Goal: Task Accomplishment & Management: Use online tool/utility

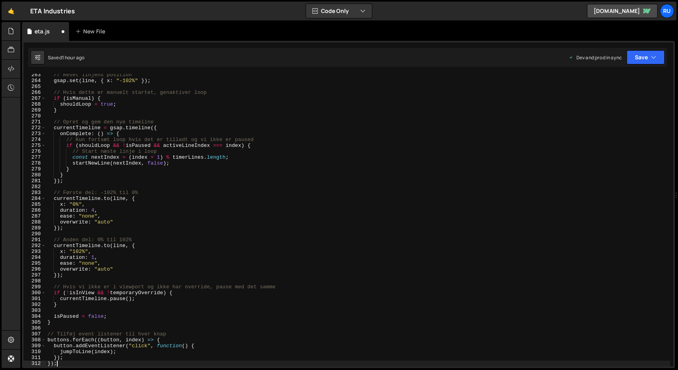
scroll to position [1544, 0]
click at [648, 54] on button "Save" at bounding box center [646, 57] width 38 height 14
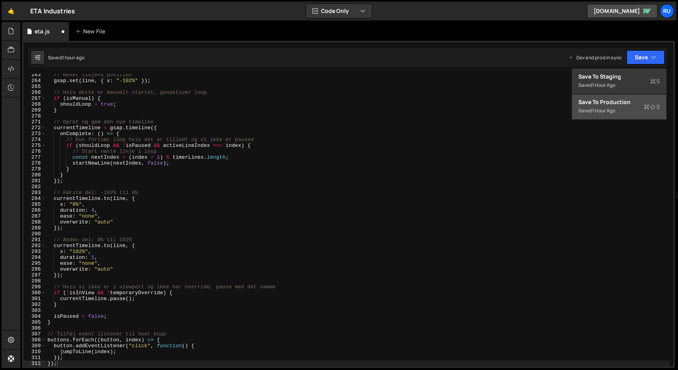
click at [616, 103] on div "Save to Production S" at bounding box center [619, 102] width 82 height 8
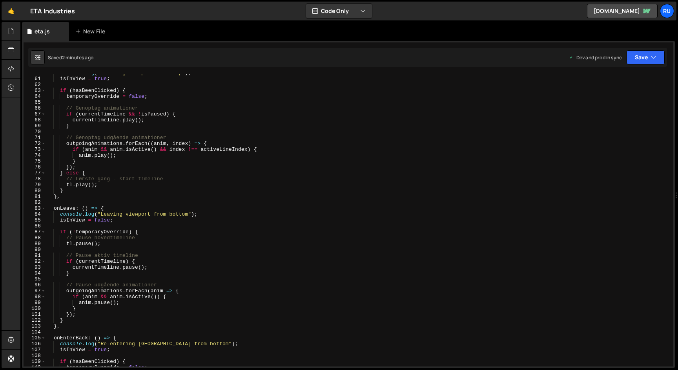
scroll to position [359, 0]
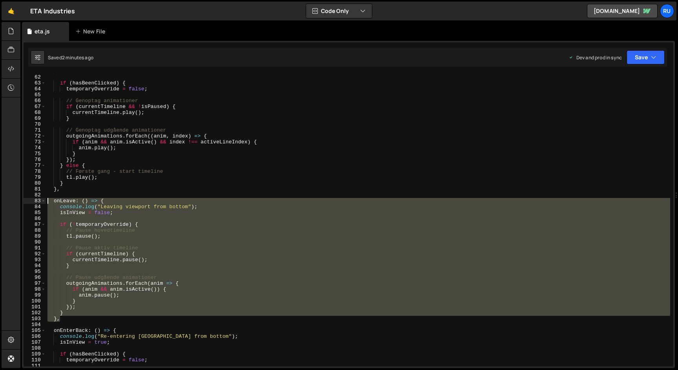
drag, startPoint x: 64, startPoint y: 319, endPoint x: 18, endPoint y: 203, distance: 123.9
click at [18, 203] on div "Hold on a sec... Are you certain you wish to leave this page? Any changes you'v…" at bounding box center [339, 185] width 678 height 370
paste textarea "},"
paste textarea
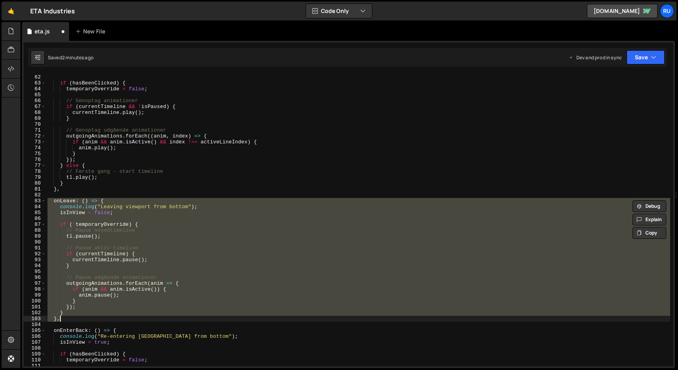
paste textarea
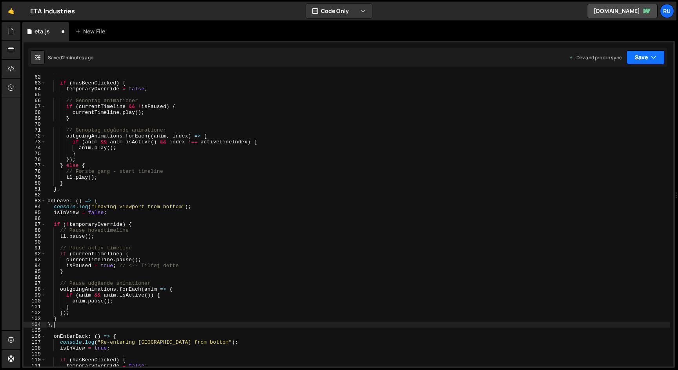
click at [647, 56] on button "Save" at bounding box center [646, 57] width 38 height 14
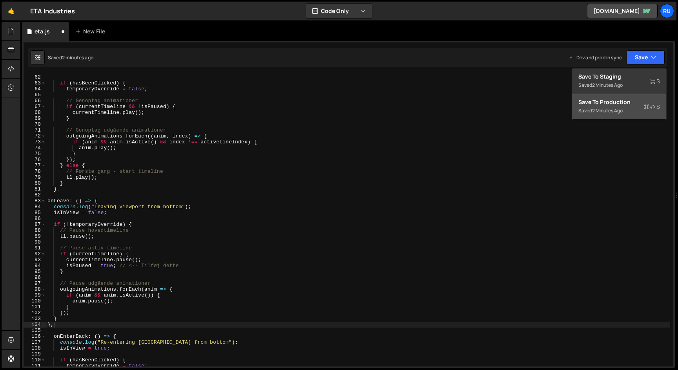
click at [629, 105] on div "Save to Production S" at bounding box center [619, 102] width 82 height 8
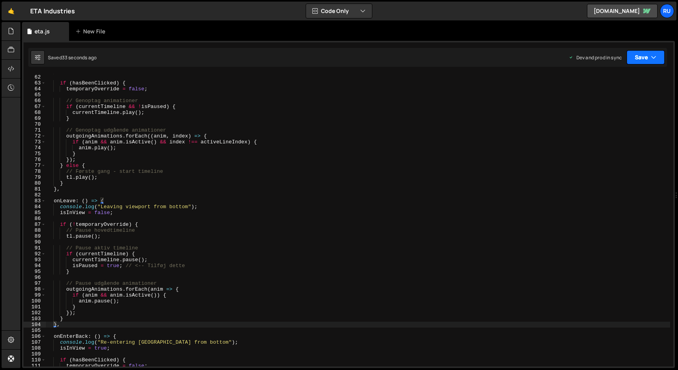
click at [645, 62] on button "Save" at bounding box center [646, 57] width 38 height 14
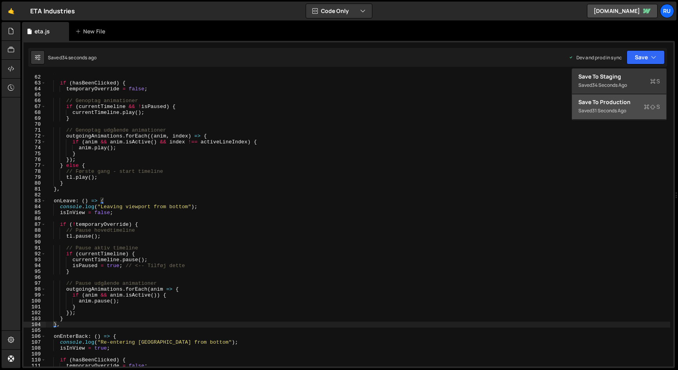
click at [628, 102] on div "Save to Production S" at bounding box center [619, 102] width 82 height 8
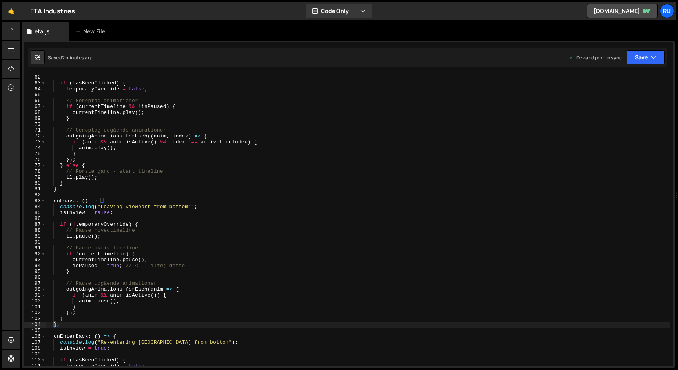
click at [122, 107] on div "isInView = true ; if ( hasBeenClicked ) { temporaryOverride = false ; // Genopt…" at bounding box center [358, 220] width 624 height 304
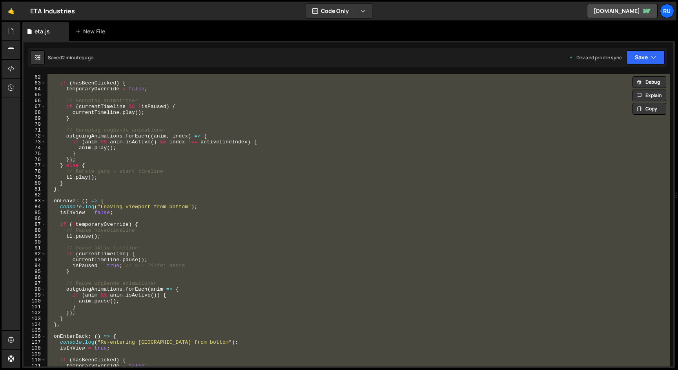
paste textarea
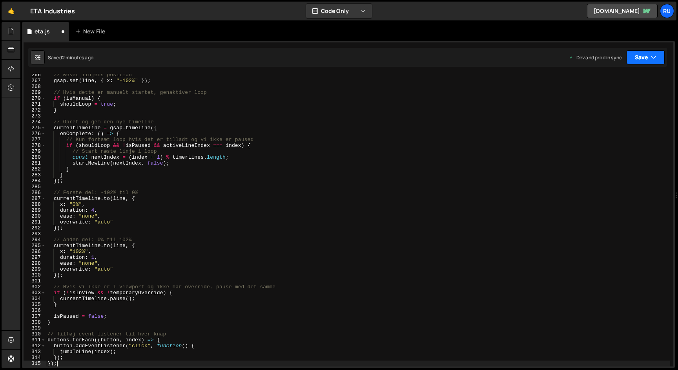
click at [644, 56] on button "Save" at bounding box center [646, 57] width 38 height 14
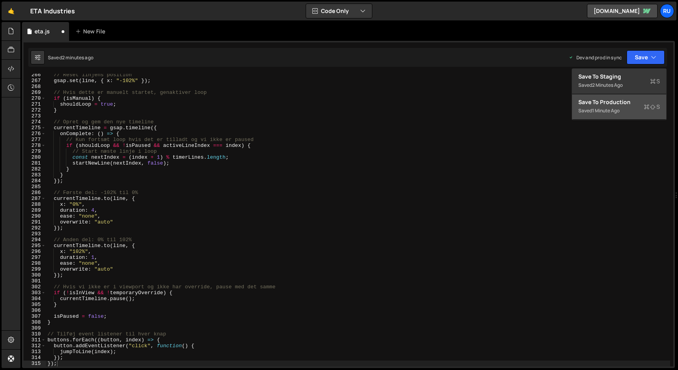
click at [624, 107] on div "Saved 1 minute ago" at bounding box center [619, 110] width 82 height 9
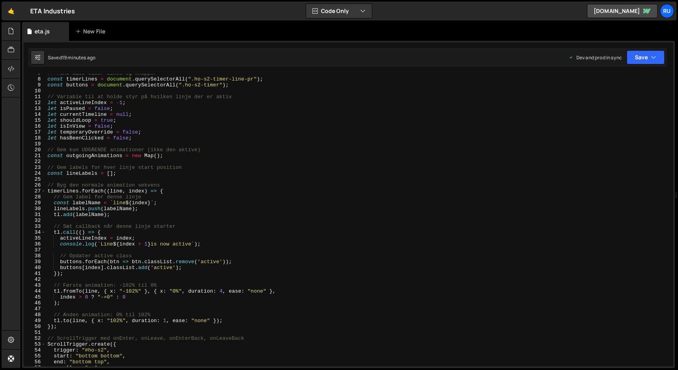
scroll to position [0, 0]
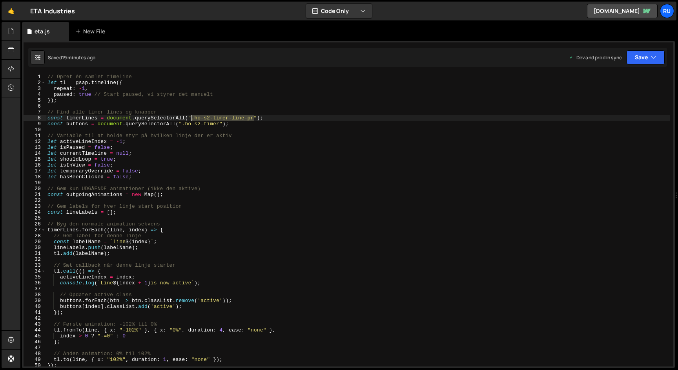
drag, startPoint x: 254, startPoint y: 117, endPoint x: 193, endPoint y: 118, distance: 61.2
click at [193, 118] on div "// Opret én samlet timeline let tl = gsap . timeline ({ repeat : - 1 , paused :…" at bounding box center [358, 226] width 624 height 304
click at [167, 118] on div "// Opret én samlet timeline let tl = gsap . timeline ({ repeat : - 1 , paused :…" at bounding box center [358, 226] width 624 height 304
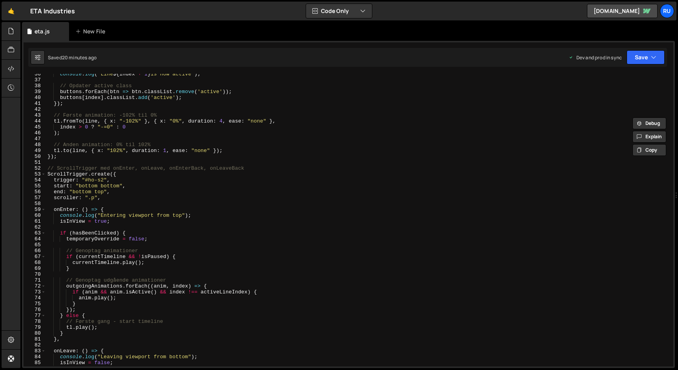
scroll to position [208, 0]
click at [119, 118] on div "console . log ( ` Line ${ index + 1 } is now active ` ) ; // Opdater active cla…" at bounding box center [358, 223] width 624 height 304
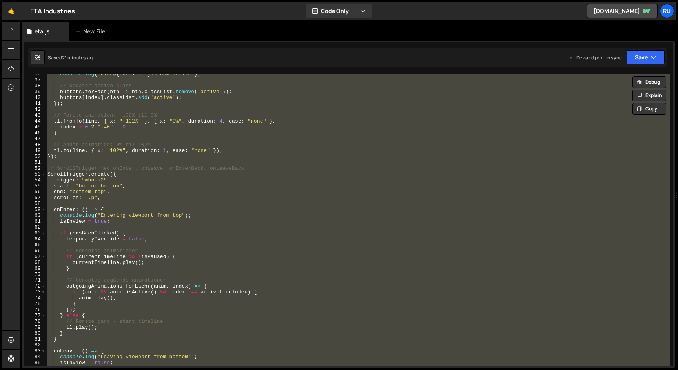
paste textarea
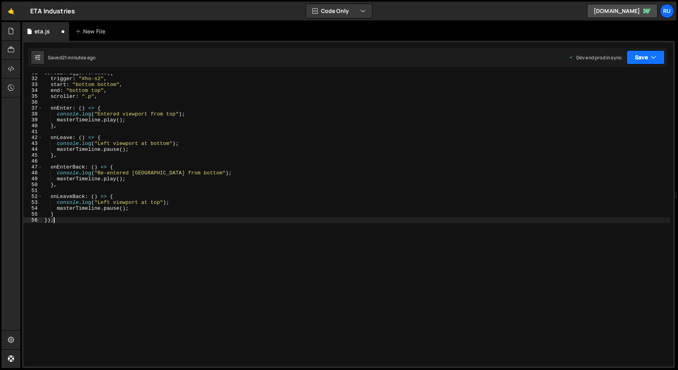
click at [646, 57] on button "Save" at bounding box center [646, 57] width 38 height 14
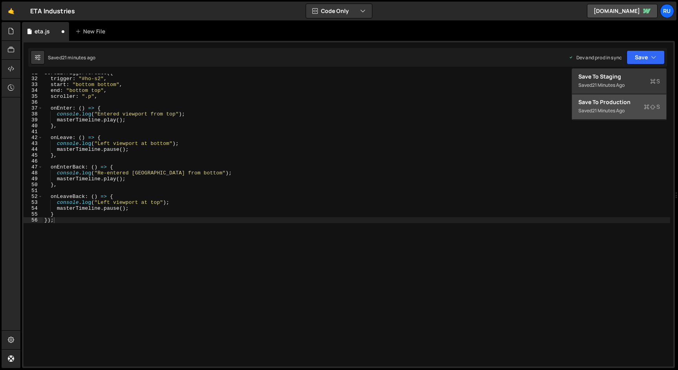
click at [622, 116] on button "Save to Production S Saved 21 minutes ago" at bounding box center [619, 107] width 94 height 26
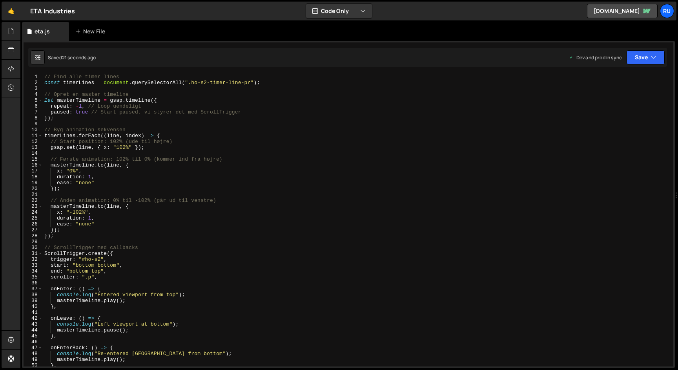
scroll to position [0, 0]
click at [115, 148] on div "// Find alle timer lines const timerLines = document . querySelectorAll ( ".ho-…" at bounding box center [356, 226] width 627 height 304
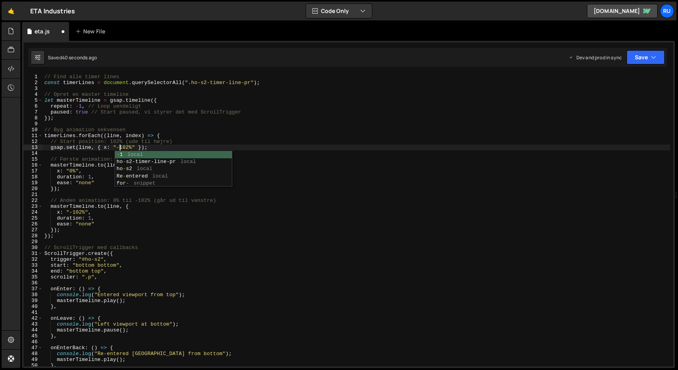
click at [73, 211] on div "// Find alle timer lines const timerLines = document . querySelectorAll ( ".ho-…" at bounding box center [356, 226] width 627 height 304
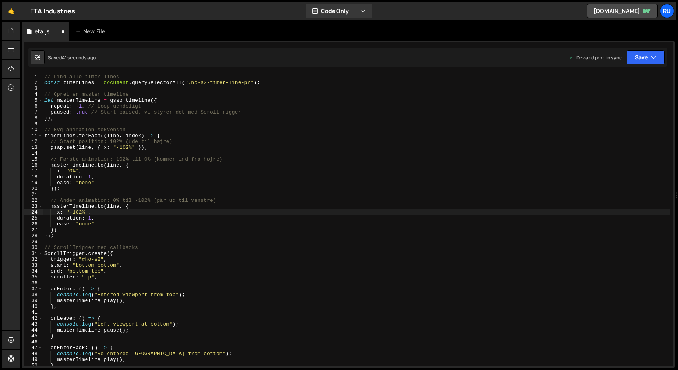
scroll to position [0, 3]
click at [643, 53] on button "Save" at bounding box center [646, 57] width 38 height 14
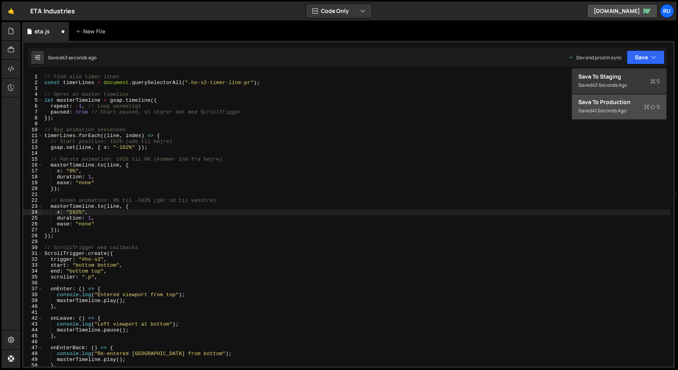
click at [630, 106] on div "Saved 41 seconds ago" at bounding box center [619, 110] width 82 height 9
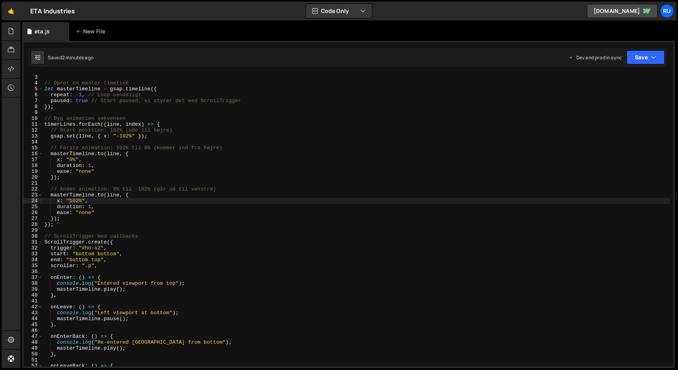
scroll to position [9, 0]
click at [92, 166] on div "const timerLines = document . querySelectorAll ( ".ho-s2-timer-line-pr" ) ; // …" at bounding box center [356, 222] width 627 height 304
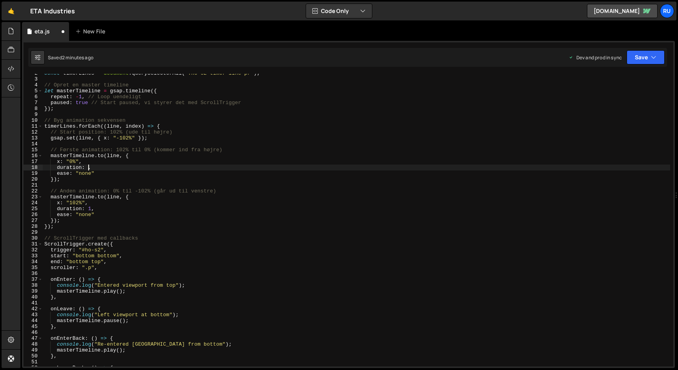
scroll to position [0, 3]
click at [641, 55] on button "Save" at bounding box center [646, 57] width 38 height 14
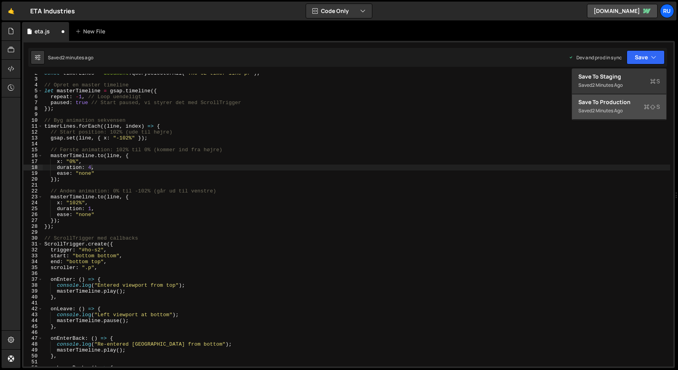
click at [629, 100] on div "Save to Production S" at bounding box center [619, 102] width 82 height 8
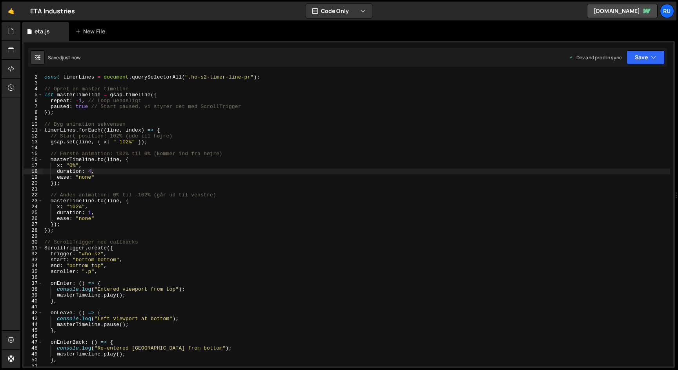
scroll to position [0, 0]
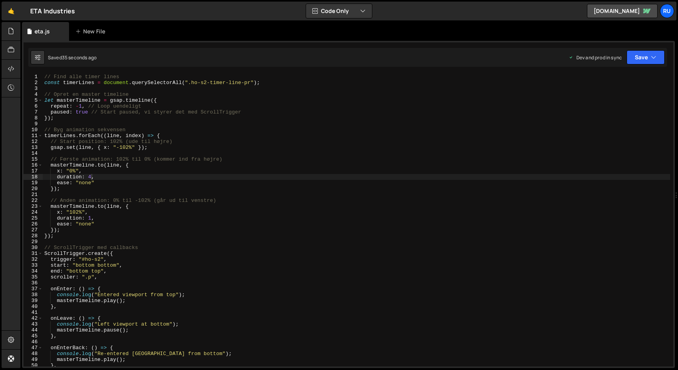
click at [91, 218] on div "// Find alle timer lines const timerLines = document . querySelectorAll ( ".ho-…" at bounding box center [356, 226] width 627 height 304
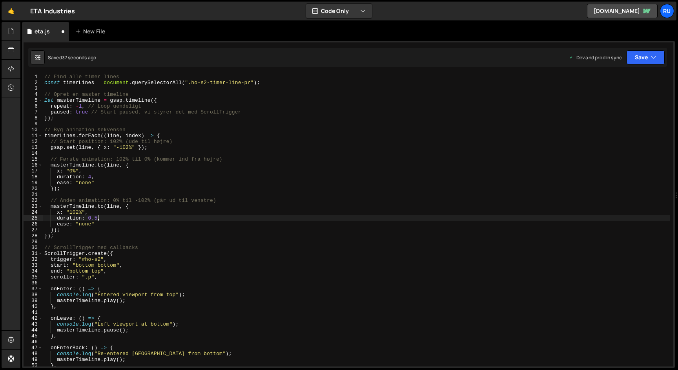
scroll to position [0, 4]
click at [638, 60] on button "Save" at bounding box center [646, 57] width 38 height 14
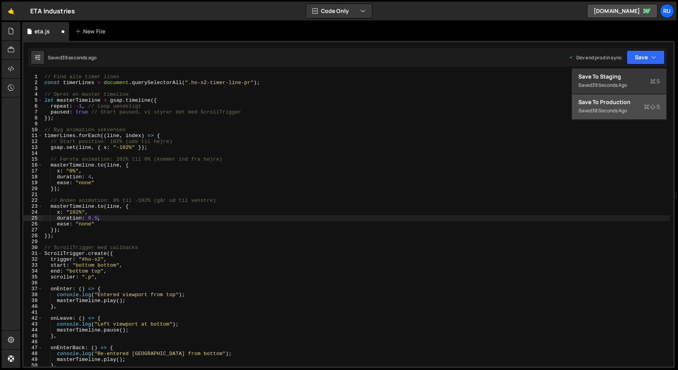
click at [627, 103] on div "Save to Production S" at bounding box center [619, 102] width 82 height 8
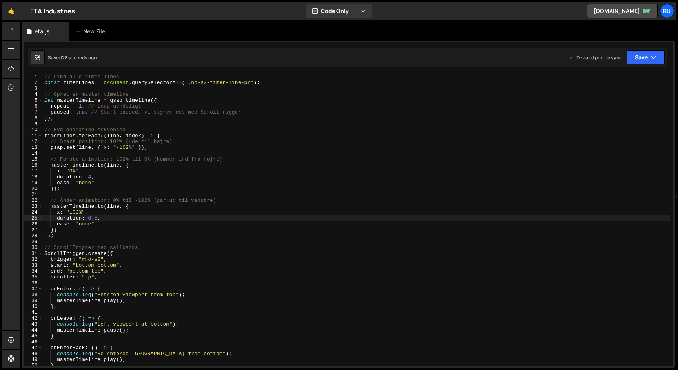
click at [158, 252] on div "// Find alle timer lines const timerLines = document . querySelectorAll ( ".ho-…" at bounding box center [356, 226] width 627 height 304
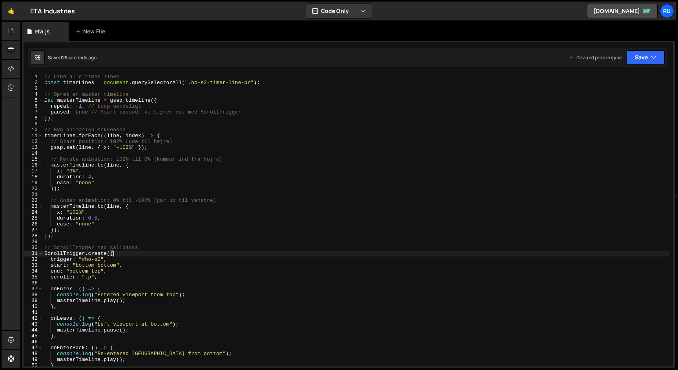
scroll to position [0, 0]
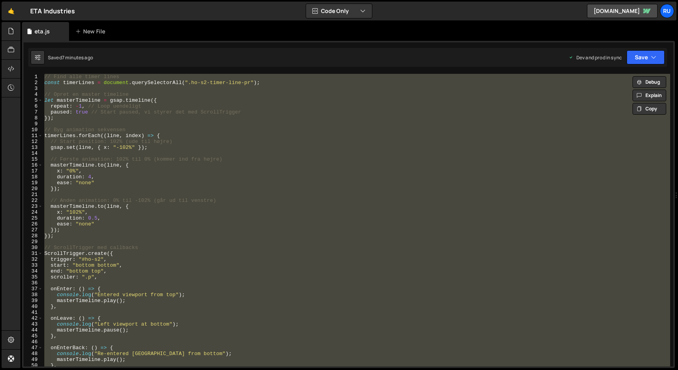
click at [164, 180] on div "// Find alle timer lines const timerLines = document . querySelectorAll ( ".ho-…" at bounding box center [356, 220] width 627 height 292
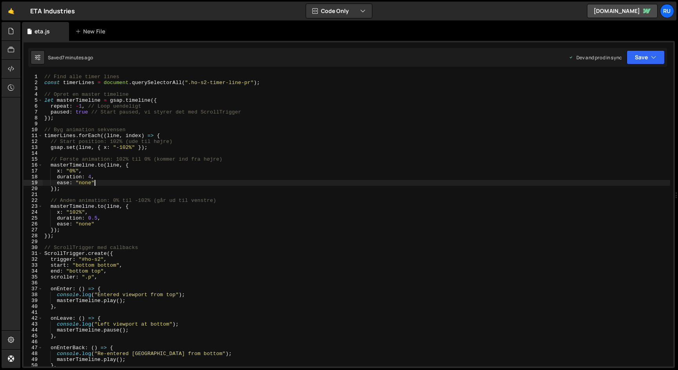
paste textarea "ScrollTrigger.refresh();"
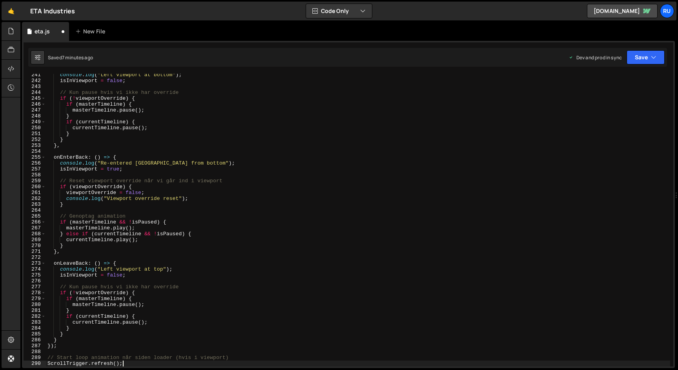
scroll to position [1414, 0]
click at [654, 56] on icon "button" at bounding box center [653, 57] width 5 height 8
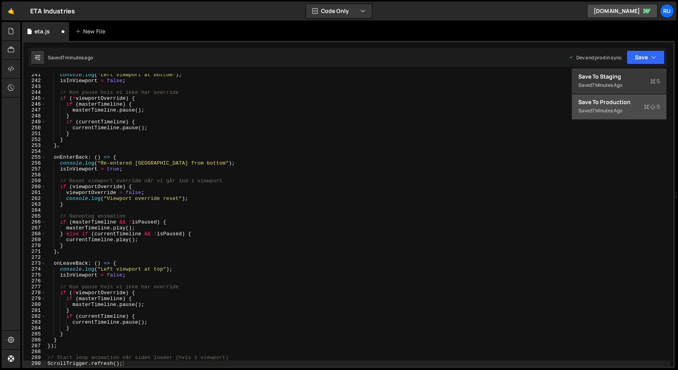
click at [636, 109] on div "Saved 7 minutes ago" at bounding box center [619, 110] width 82 height 9
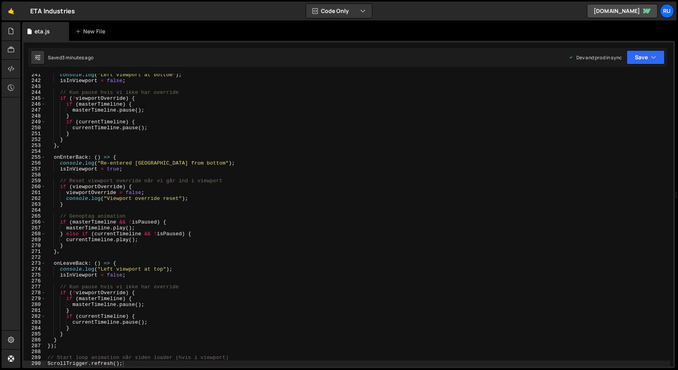
click at [107, 138] on div "console . log ( "Left viewport at bottom" ) ; isInViewport = false ; // Kun pau…" at bounding box center [358, 224] width 624 height 304
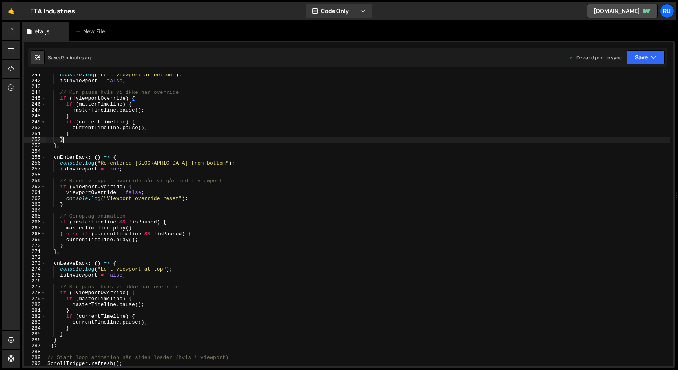
paste textarea
type textarea "ScrollTrigger.refresh();"
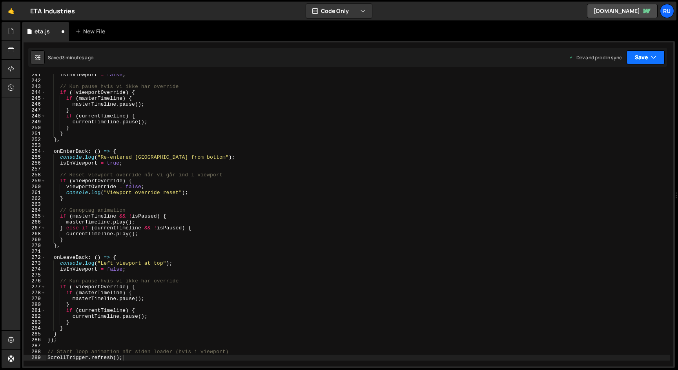
click at [644, 56] on button "Save" at bounding box center [646, 57] width 38 height 14
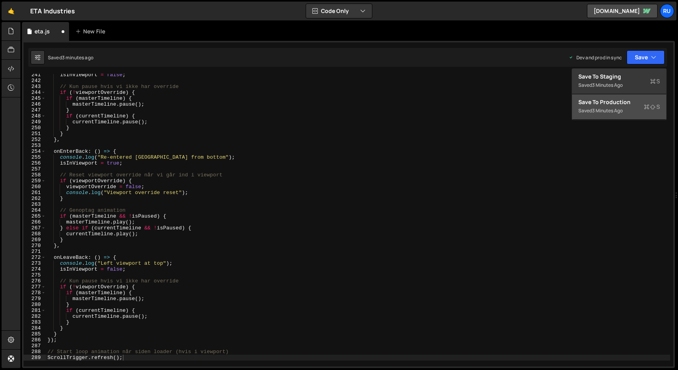
click at [638, 99] on div "Save to Production S" at bounding box center [619, 102] width 82 height 8
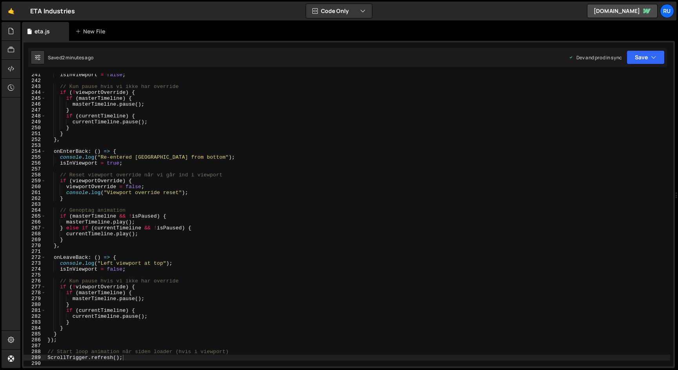
scroll to position [0, 0]
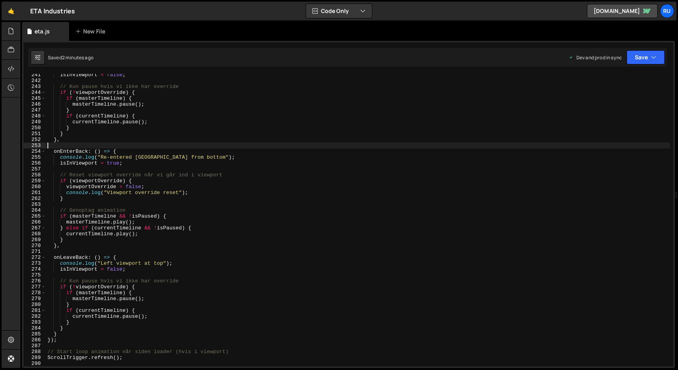
click at [175, 148] on div "isInViewport = false ; // Kun pause hvis vi ikke har override if ( ! viewportOv…" at bounding box center [358, 224] width 624 height 304
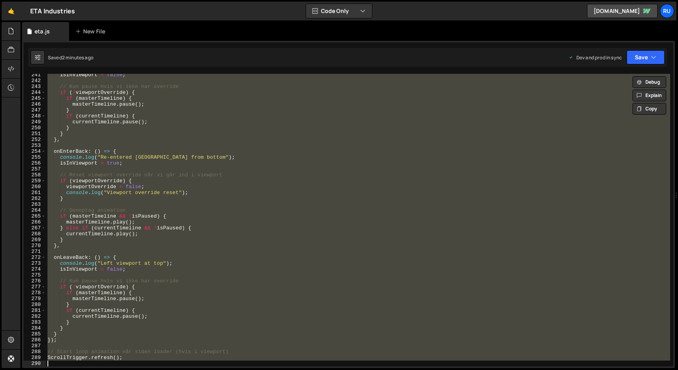
paste textarea
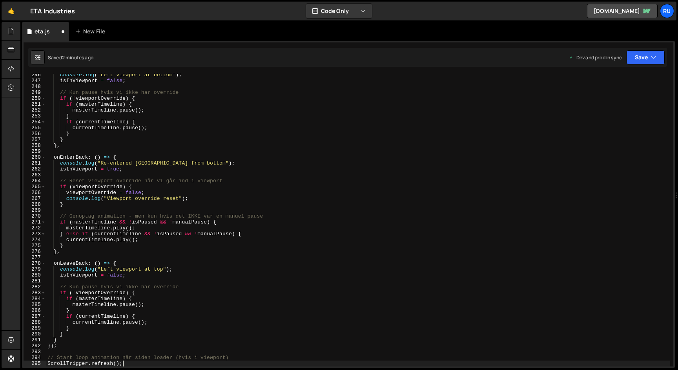
scroll to position [1444, 0]
click at [637, 58] on button "Save" at bounding box center [646, 57] width 38 height 14
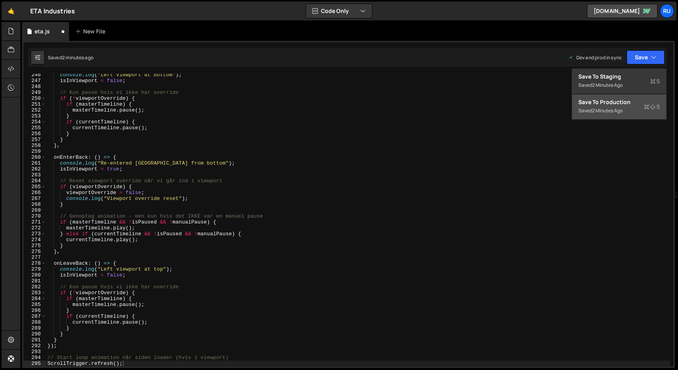
click at [622, 110] on div "2 minutes ago" at bounding box center [607, 110] width 31 height 7
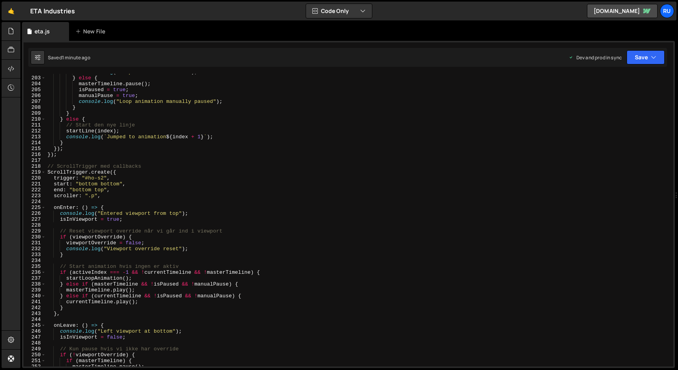
scroll to position [1214, 0]
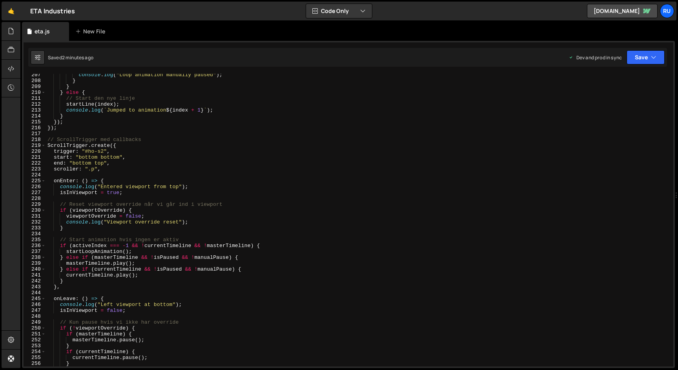
click at [130, 153] on div "console . log ( "Loop animation manually paused" ) ; } } } else { // Start den …" at bounding box center [358, 224] width 624 height 304
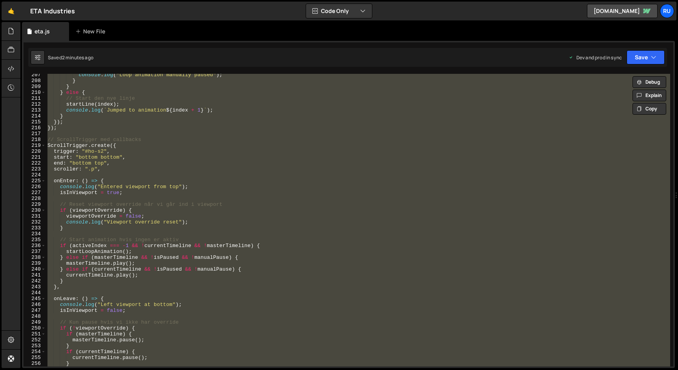
paste textarea
type textarea "ScrollTrigger.refresh();"
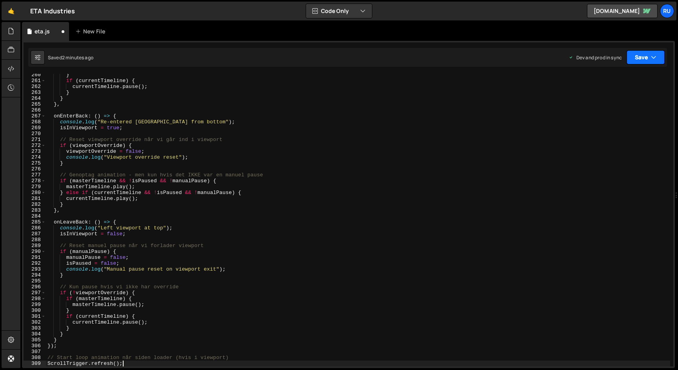
click at [641, 56] on button "Save" at bounding box center [646, 57] width 38 height 14
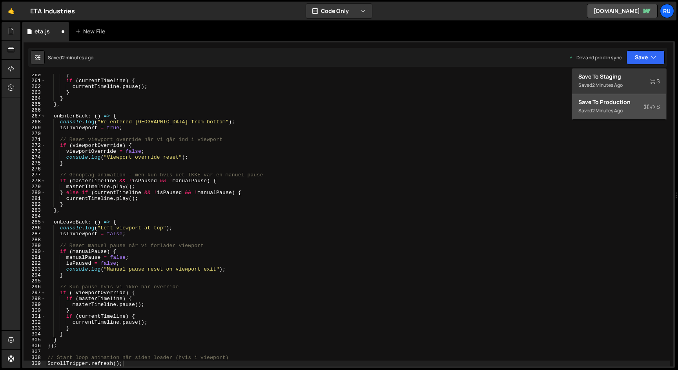
click at [632, 113] on div "Saved 2 minutes ago" at bounding box center [619, 110] width 82 height 9
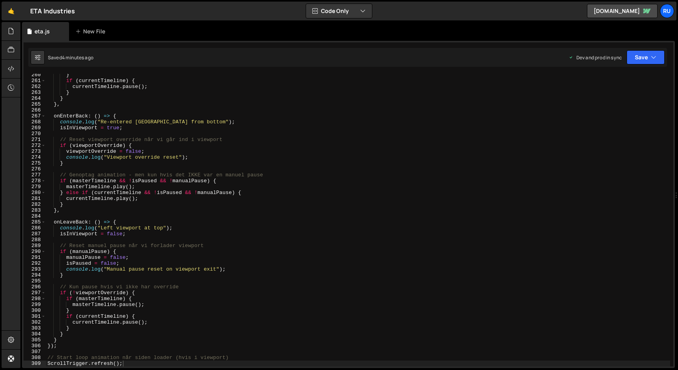
click at [115, 132] on div "} if ( currentTimeline ) { currentTimeline . pause ( ) ; } } } , onEnterBack : …" at bounding box center [358, 224] width 624 height 304
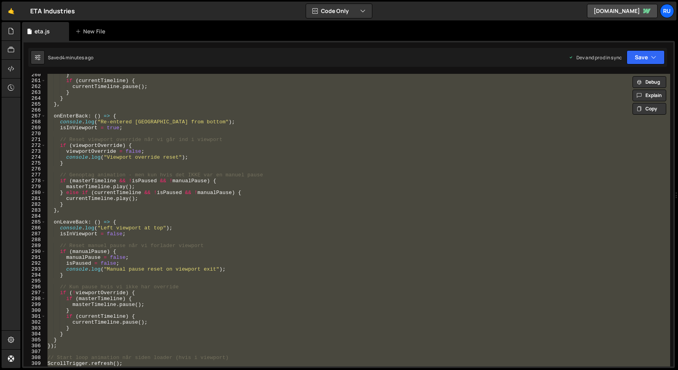
paste textarea "});"
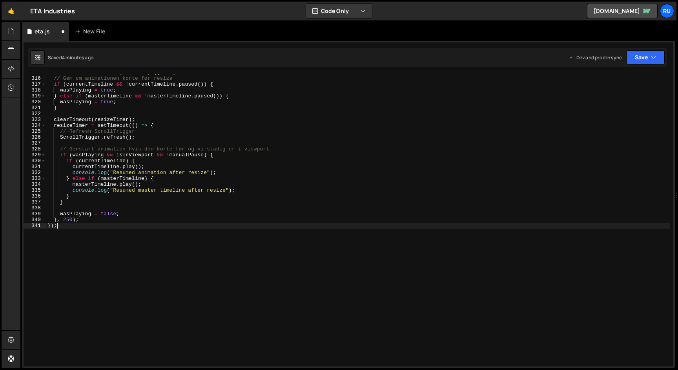
scroll to position [1754, 0]
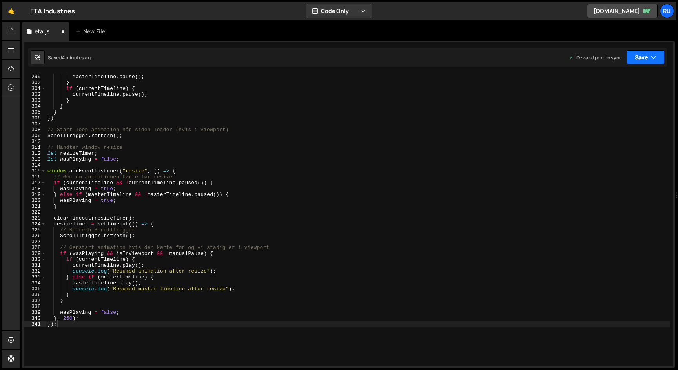
click at [643, 57] on button "Save" at bounding box center [646, 57] width 38 height 14
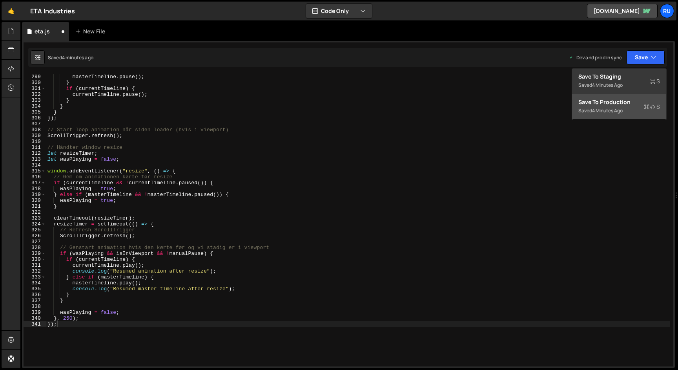
click at [626, 115] on button "Save to Production S Saved 4 minutes ago" at bounding box center [619, 107] width 94 height 26
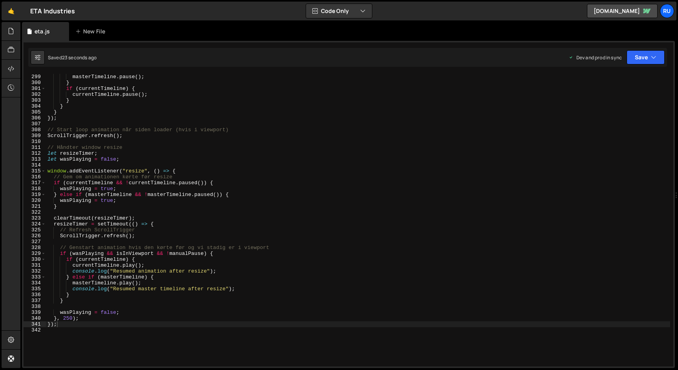
click at [67, 320] on div "masterTimeline . pause ( ) ; } if ( currentTimeline ) { currentTimeline . pause…" at bounding box center [358, 226] width 624 height 304
click at [644, 54] on button "Save" at bounding box center [646, 57] width 38 height 14
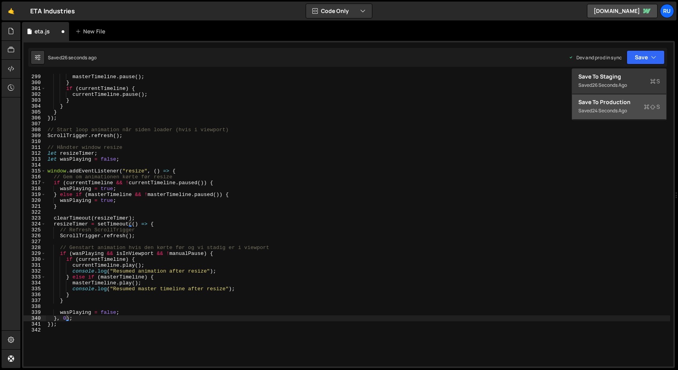
click at [638, 104] on div "Save to Production S" at bounding box center [619, 102] width 82 height 8
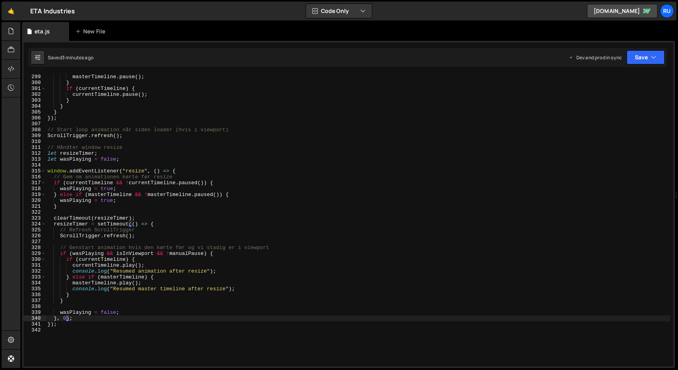
click at [130, 186] on div "masterTimeline . pause ( ) ; } if ( currentTimeline ) { currentTimeline . pause…" at bounding box center [358, 226] width 624 height 304
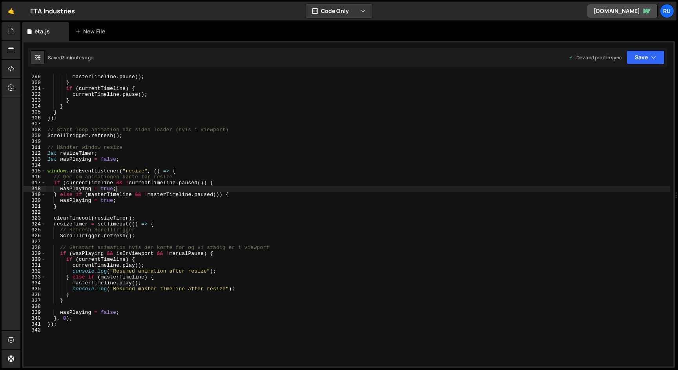
scroll to position [0, 0]
paste textarea
type textarea "});"
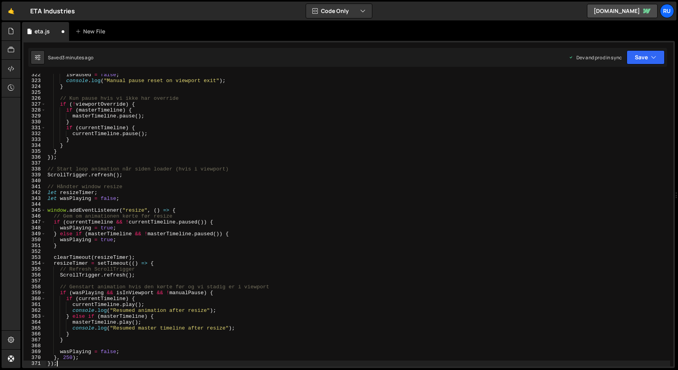
scroll to position [1891, 0]
click at [653, 62] on button "Save" at bounding box center [646, 57] width 38 height 14
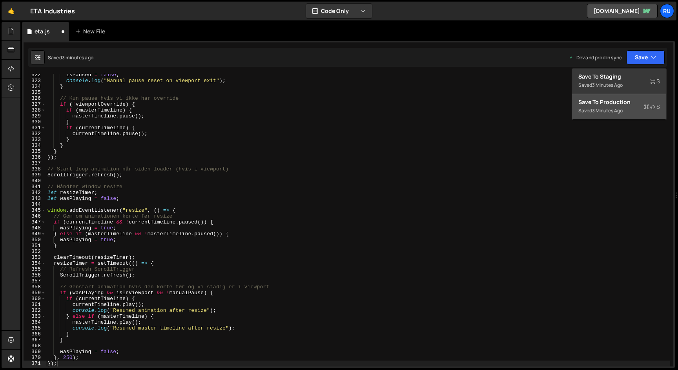
click at [629, 107] on div "Saved 3 minutes ago" at bounding box center [619, 110] width 82 height 9
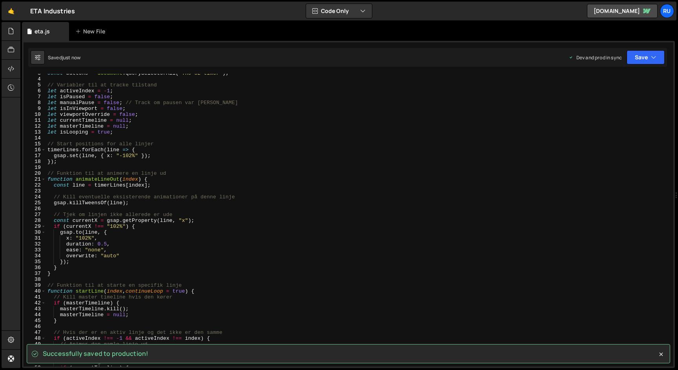
scroll to position [0, 0]
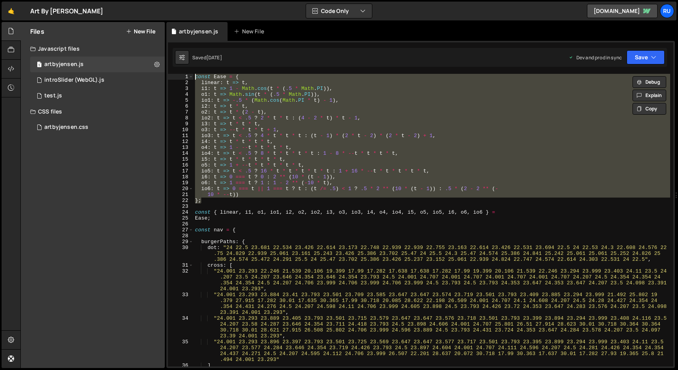
scroll to position [236729, 0]
